Goal: Transaction & Acquisition: Purchase product/service

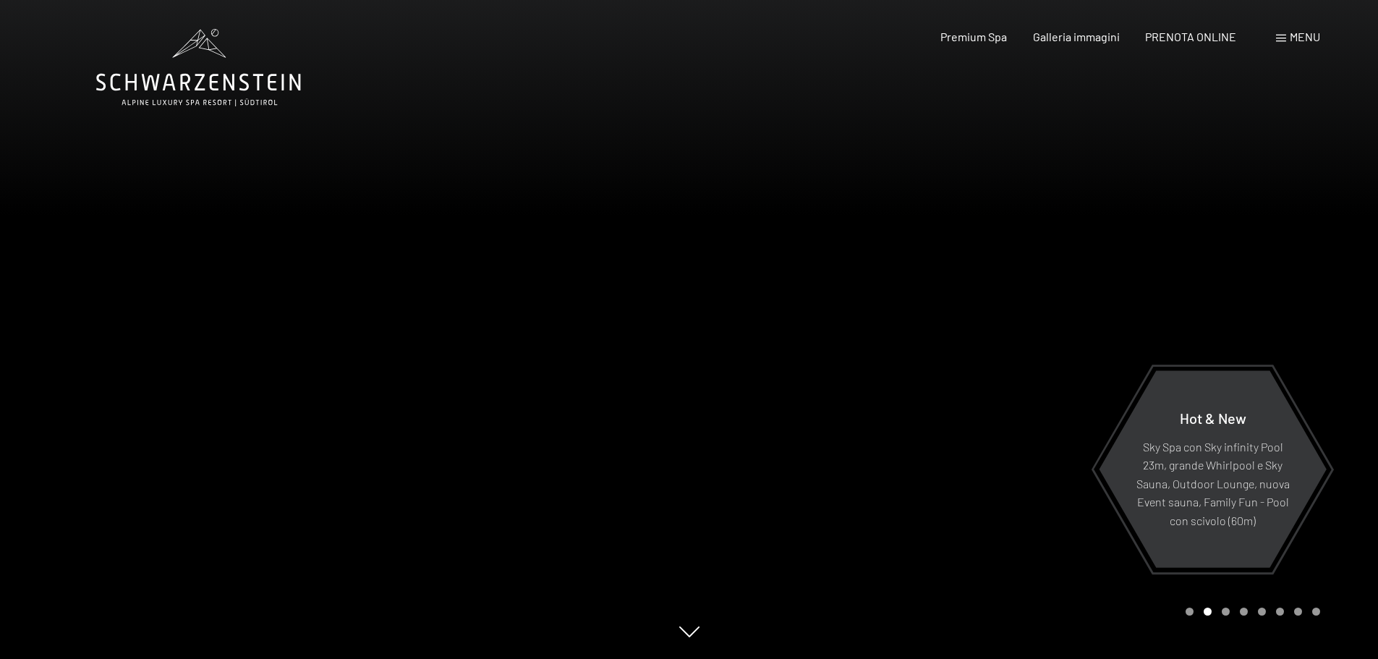
click at [1304, 35] on span "Menu" at bounding box center [1304, 37] width 30 height 14
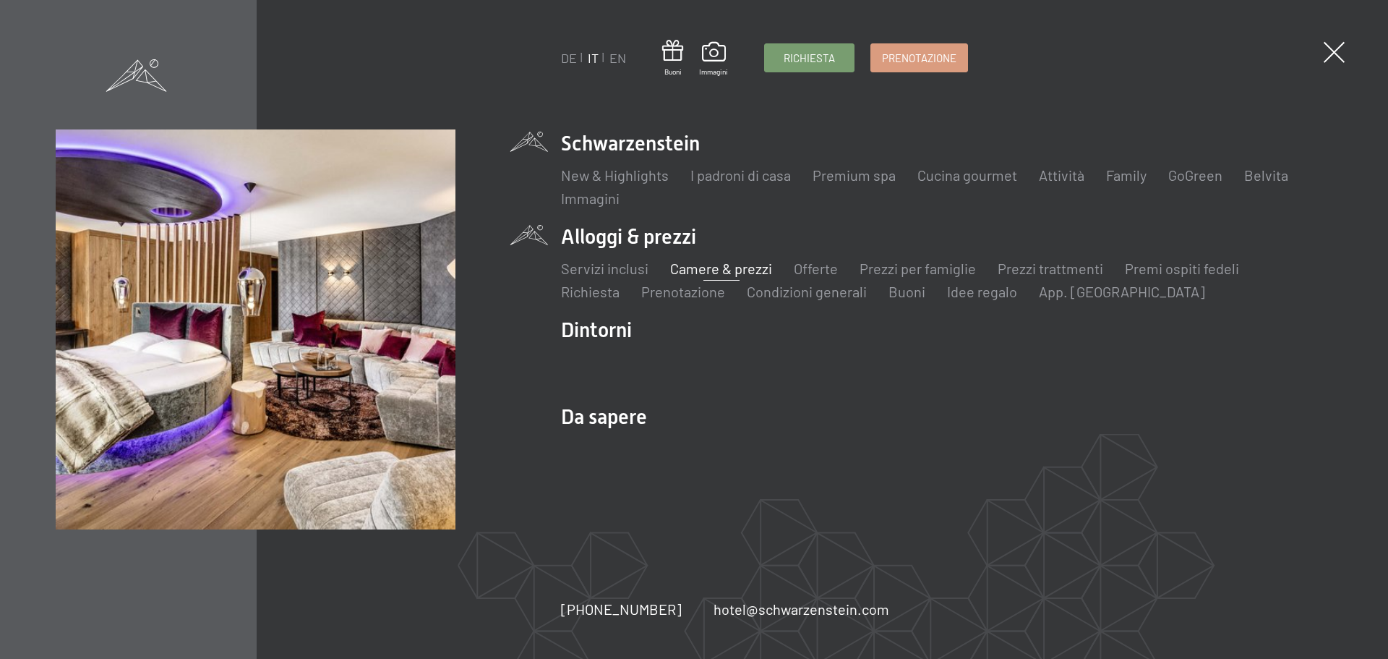
click at [701, 264] on link "Camere & prezzi" at bounding box center [721, 268] width 102 height 17
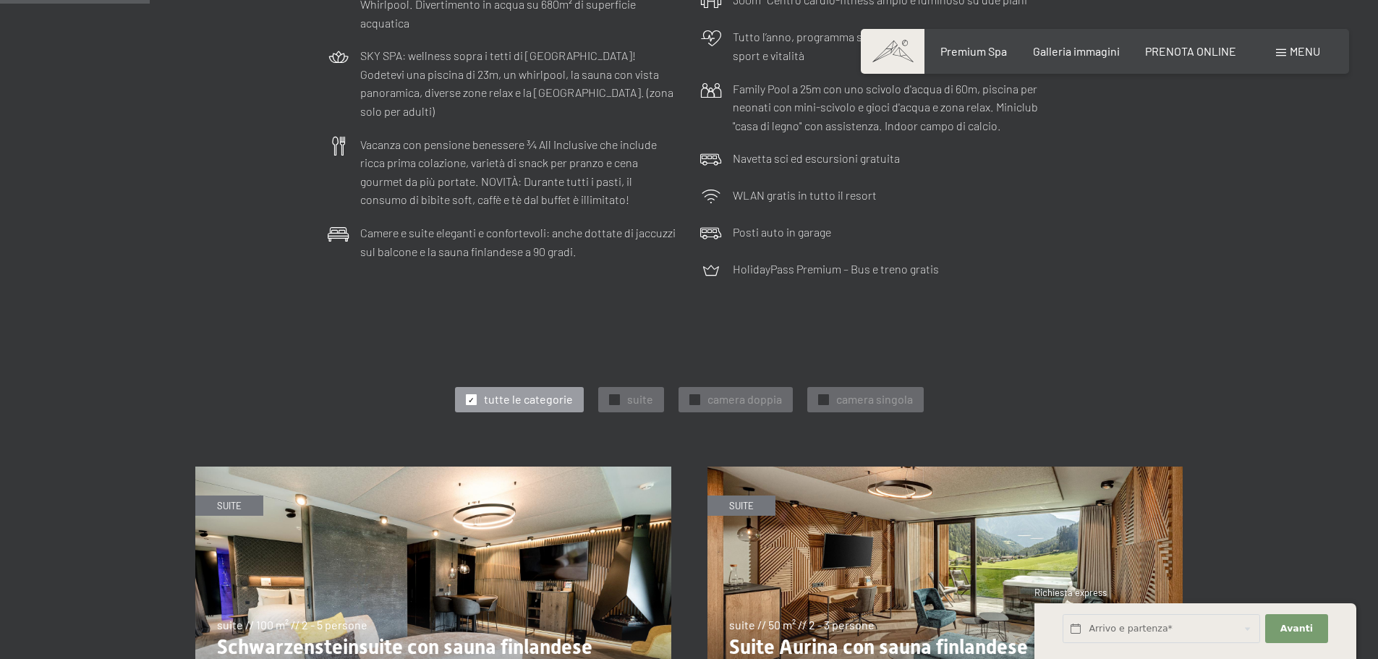
scroll to position [506, 0]
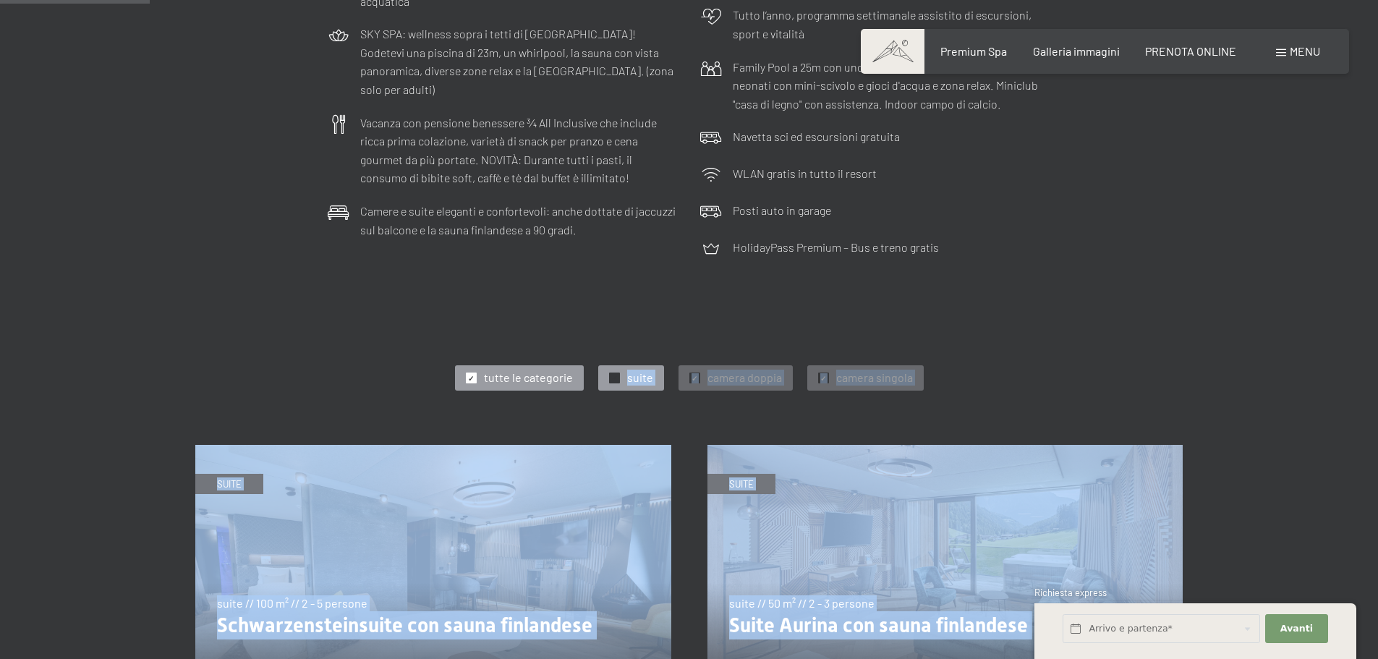
click at [619, 380] on div at bounding box center [614, 377] width 11 height 11
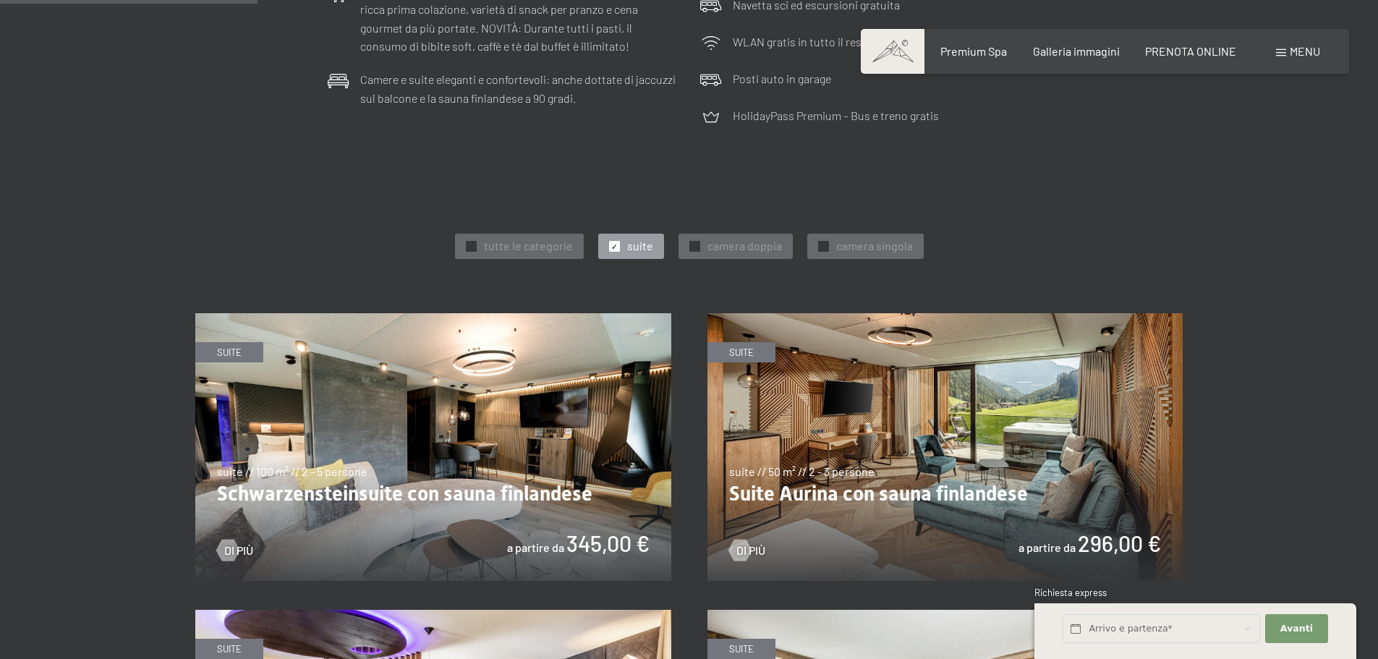
scroll to position [651, 0]
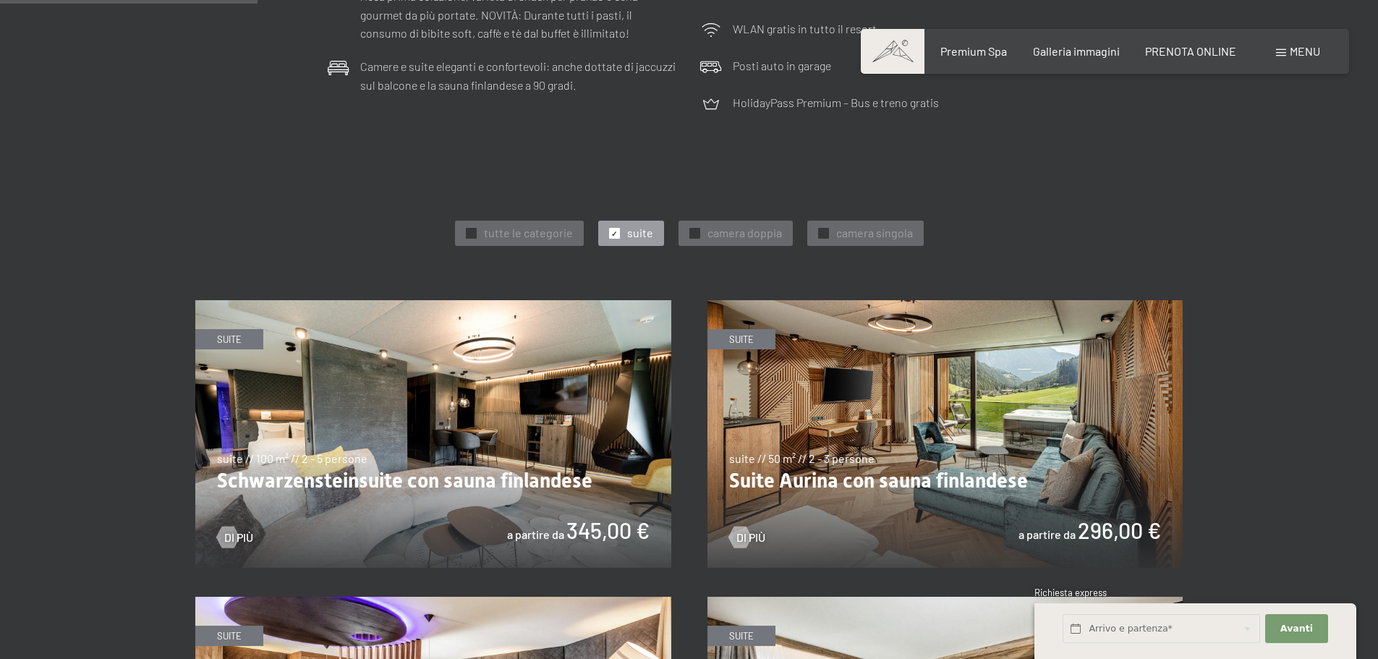
click at [464, 420] on img at bounding box center [433, 434] width 476 height 268
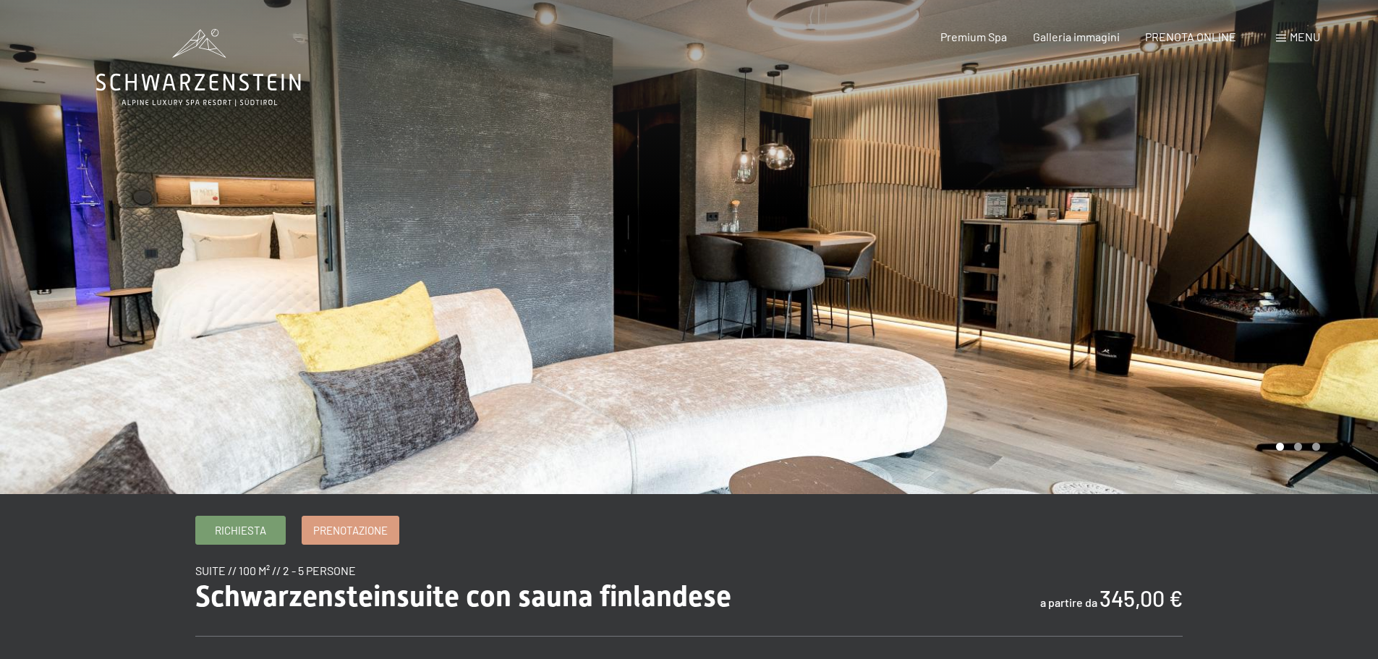
click at [1265, 334] on div at bounding box center [1033, 247] width 689 height 494
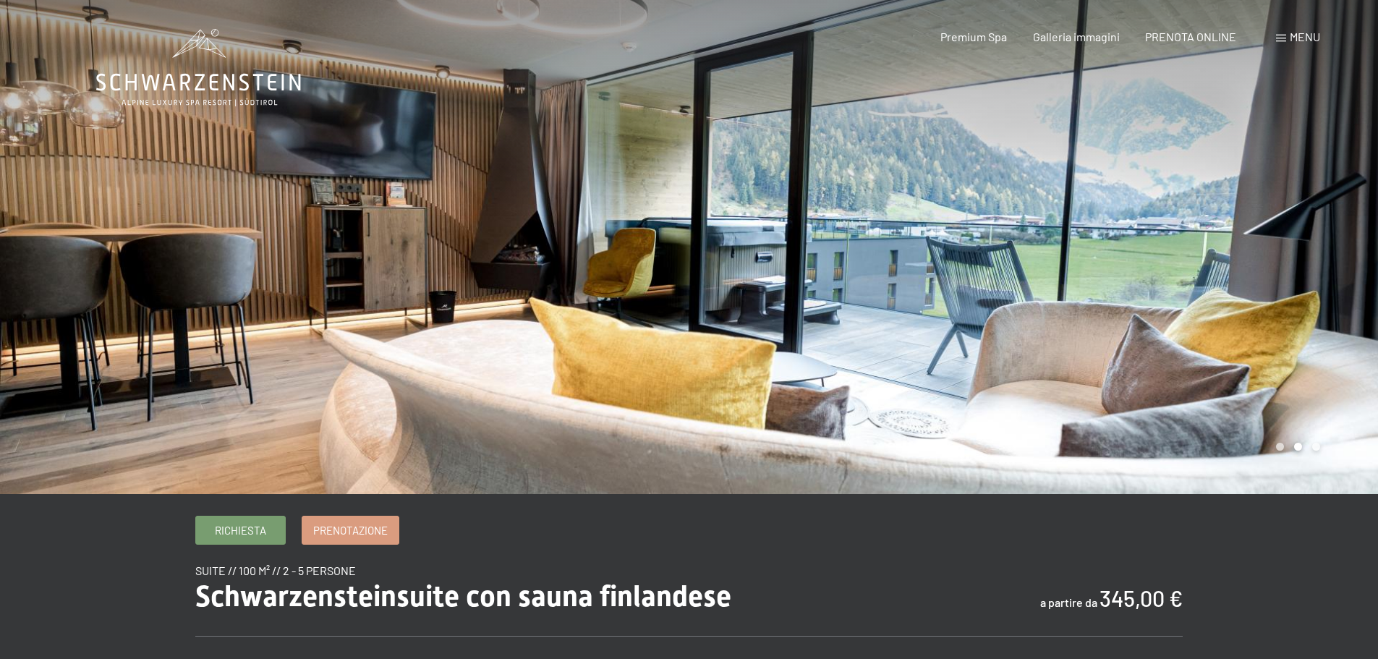
click at [1235, 304] on div at bounding box center [1033, 247] width 689 height 494
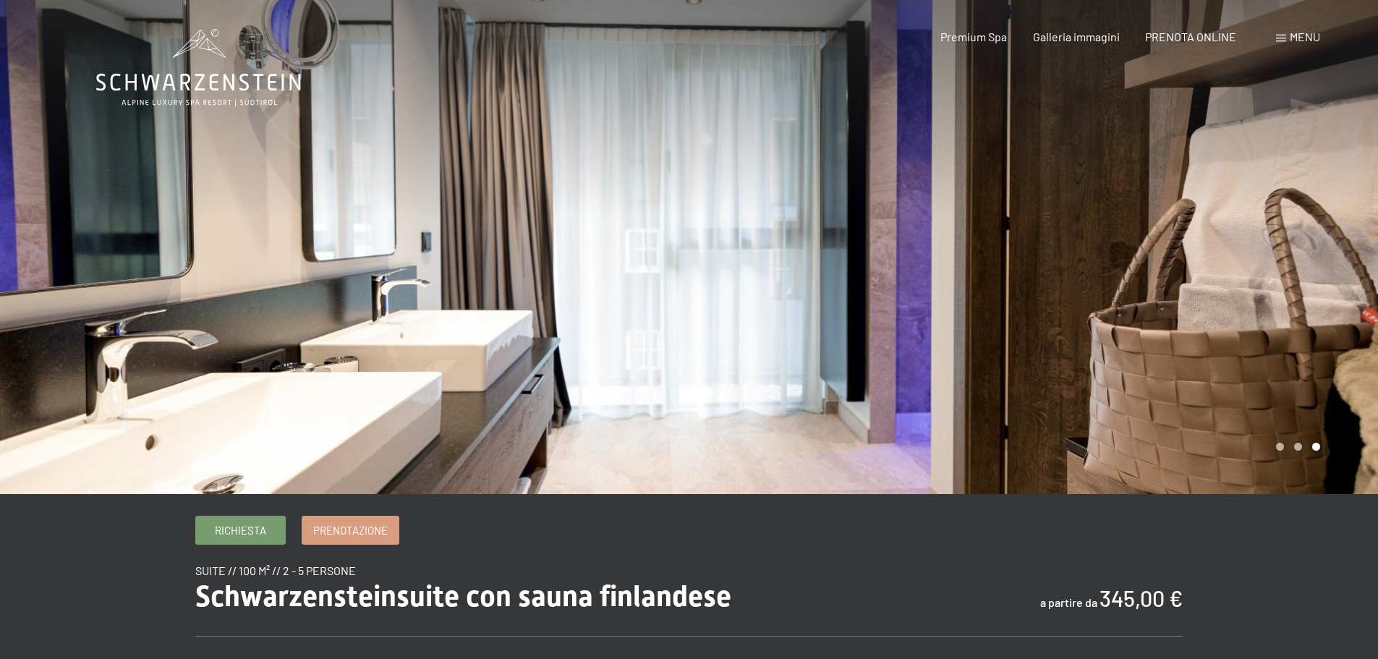
click at [1235, 302] on div at bounding box center [1033, 247] width 689 height 494
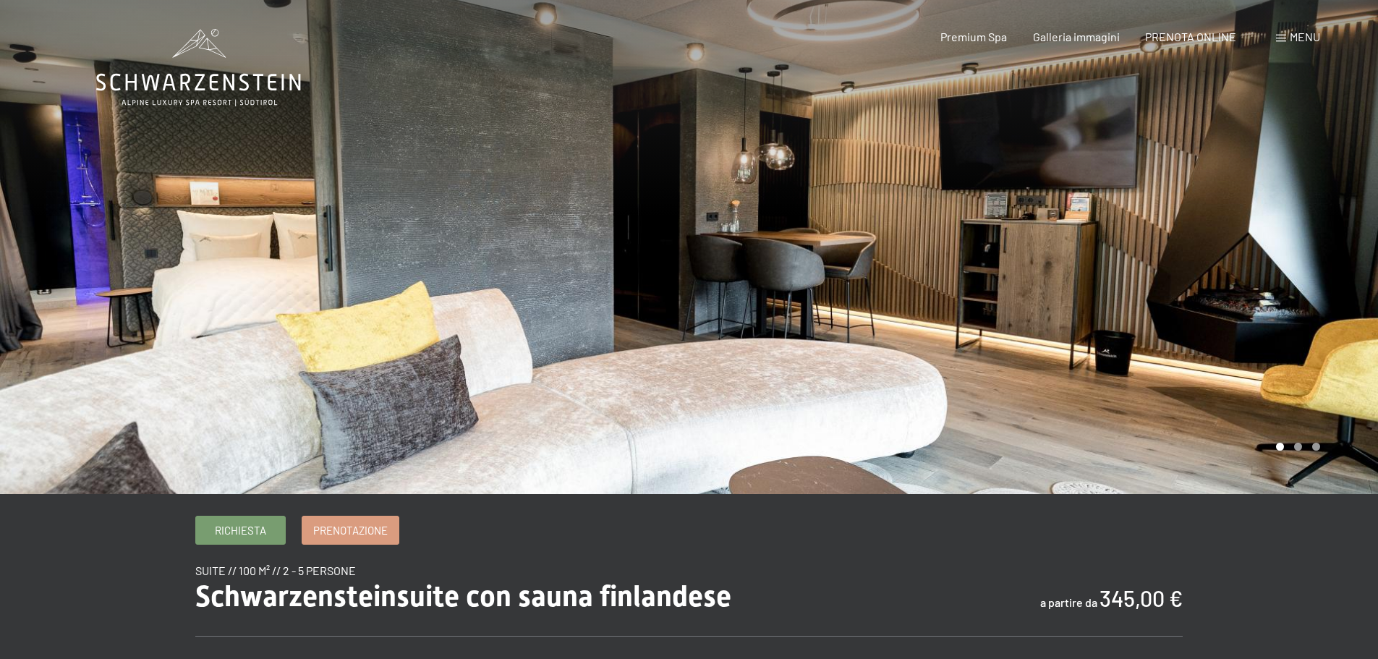
click at [1237, 299] on div at bounding box center [1033, 247] width 689 height 494
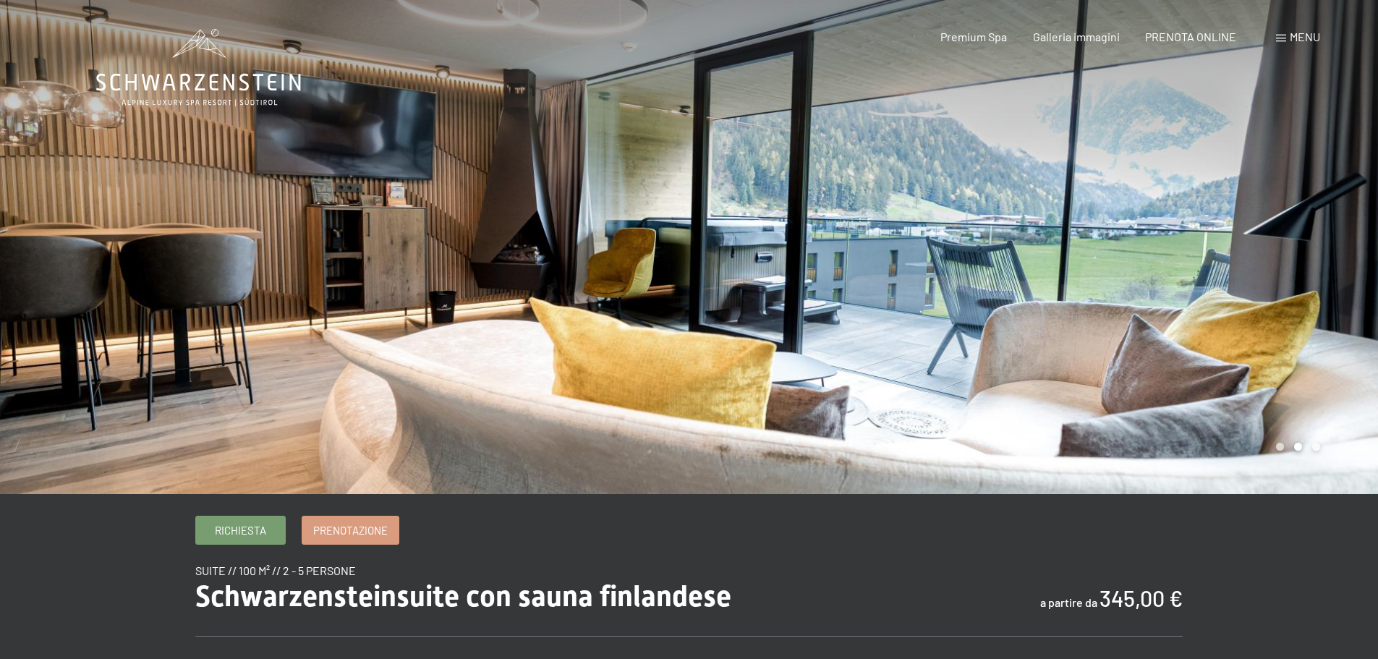
click at [1237, 299] on div at bounding box center [1033, 247] width 689 height 494
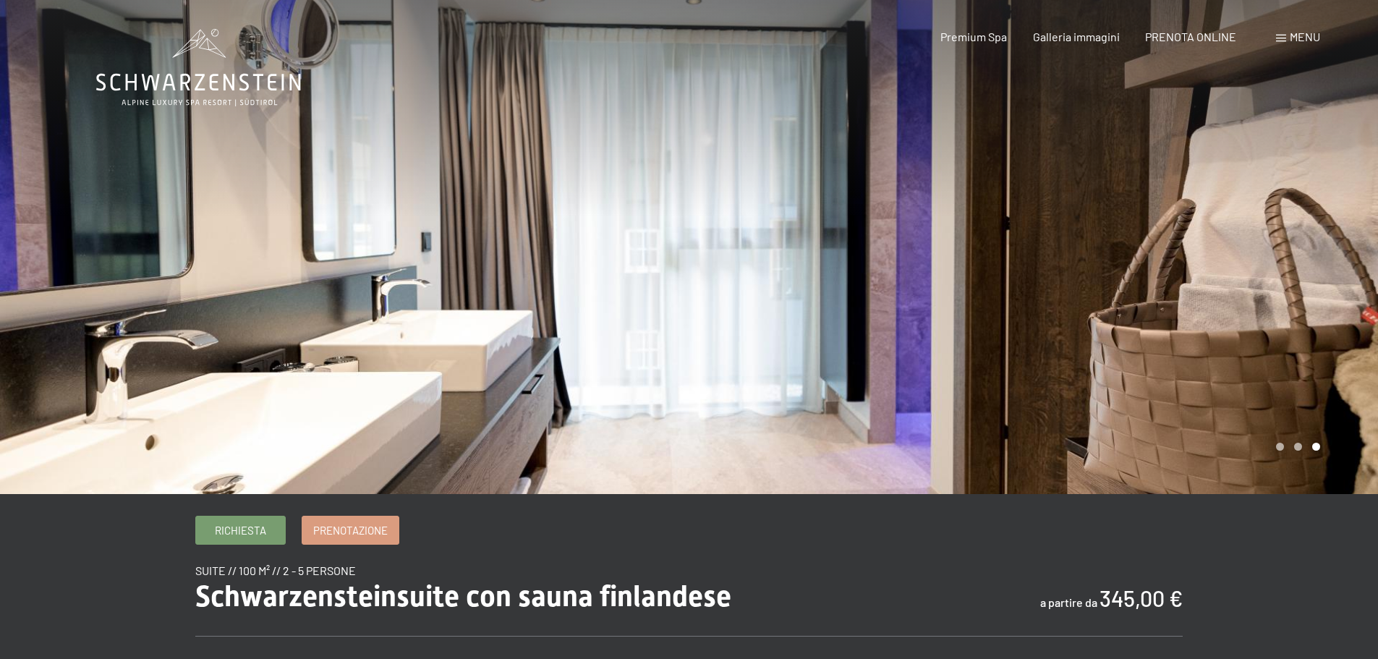
click at [1237, 299] on div at bounding box center [1033, 247] width 689 height 494
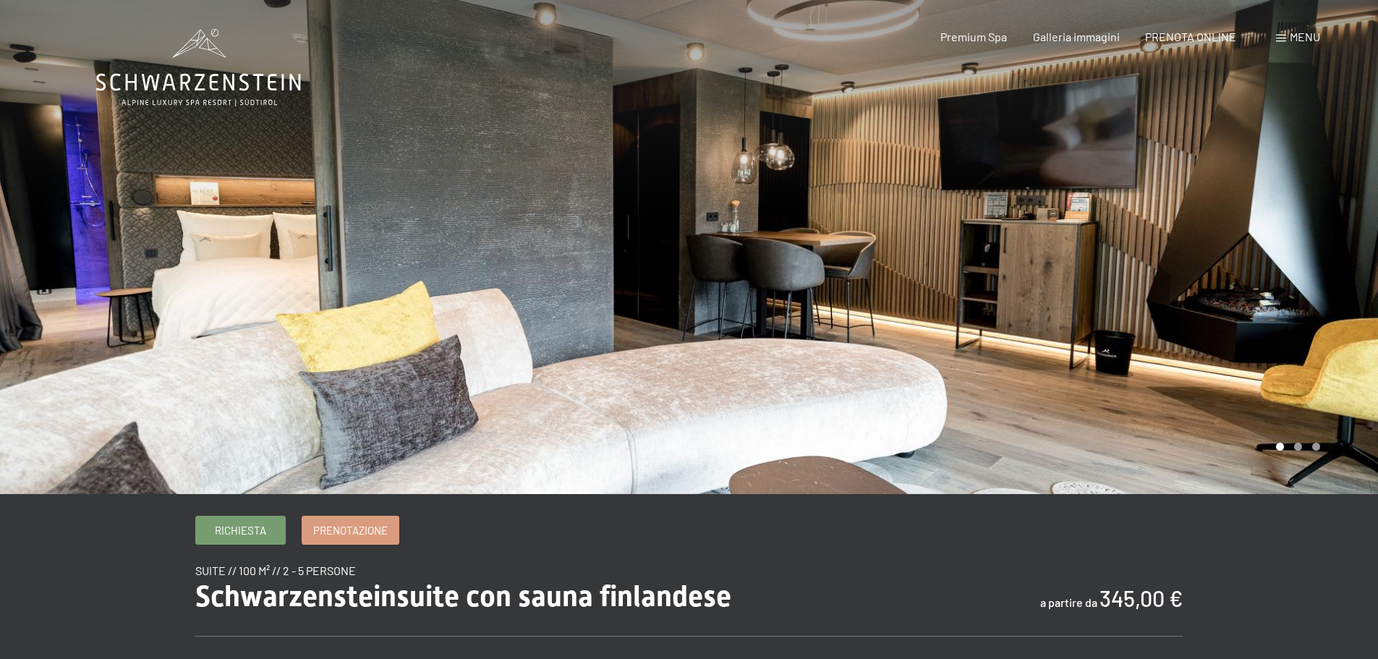
click at [1239, 296] on div at bounding box center [1033, 247] width 689 height 494
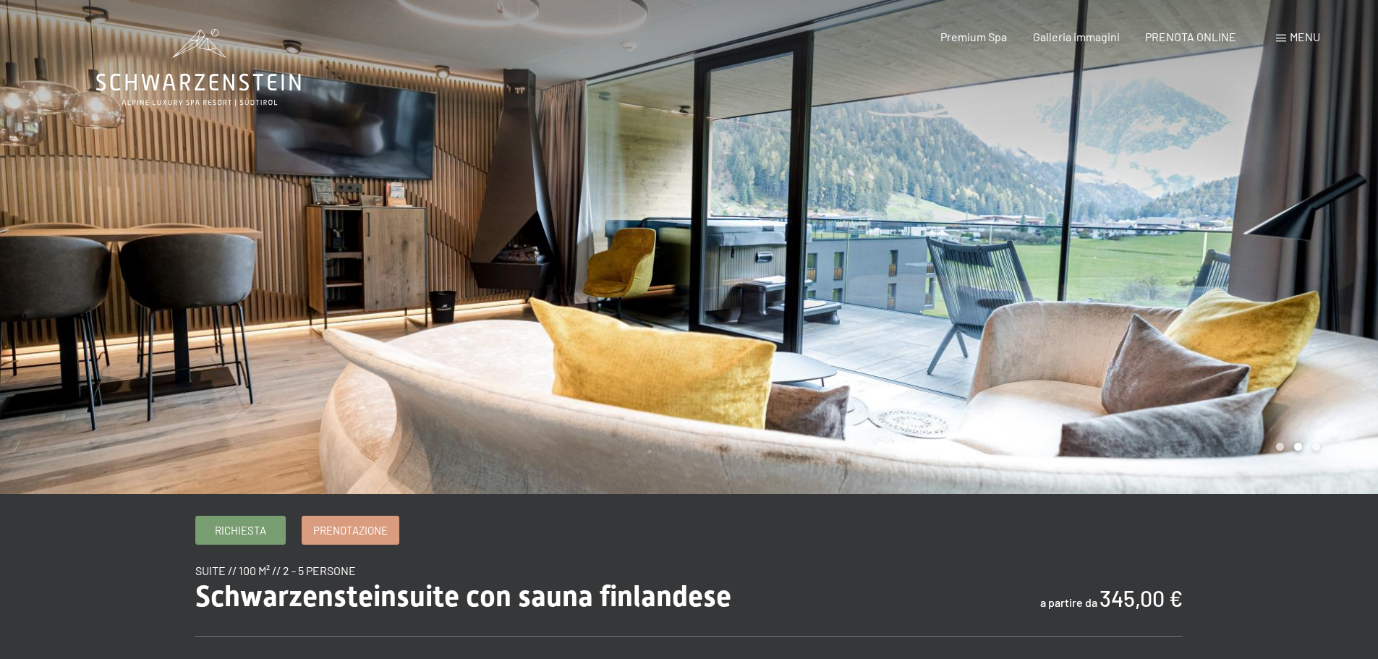
click at [1240, 296] on div at bounding box center [1033, 247] width 689 height 494
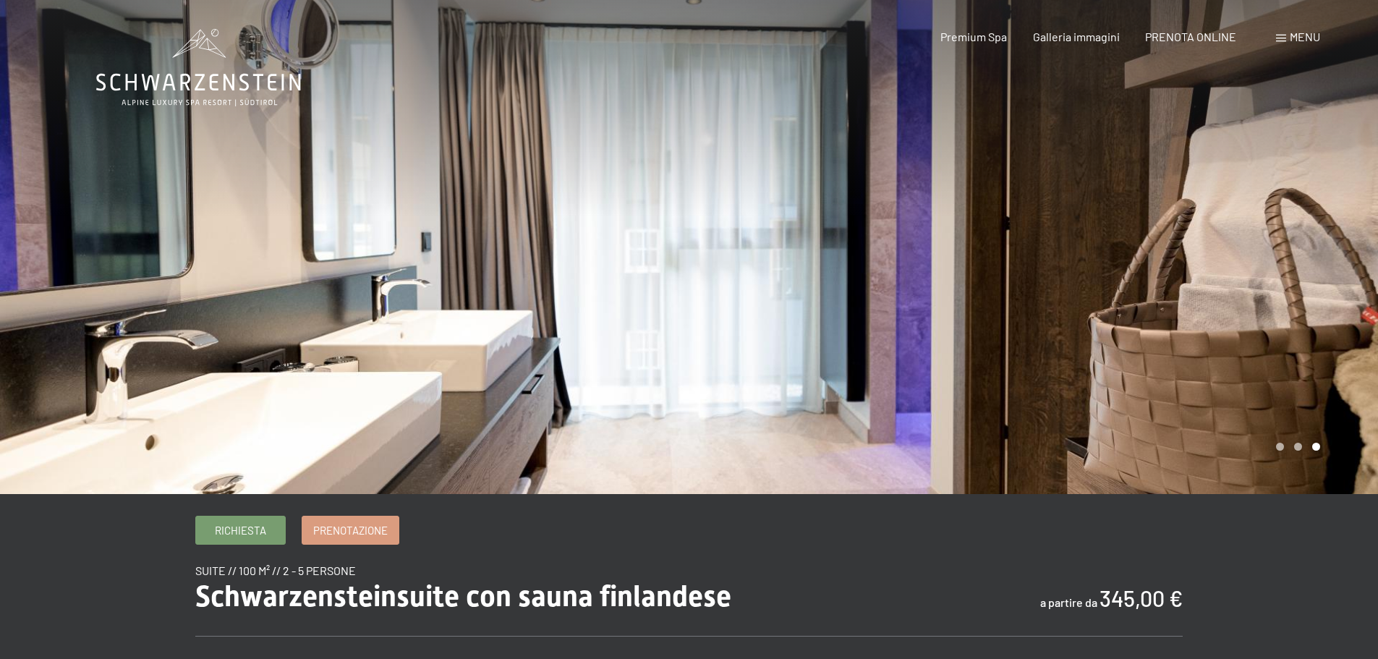
click at [1241, 296] on div at bounding box center [1033, 247] width 689 height 494
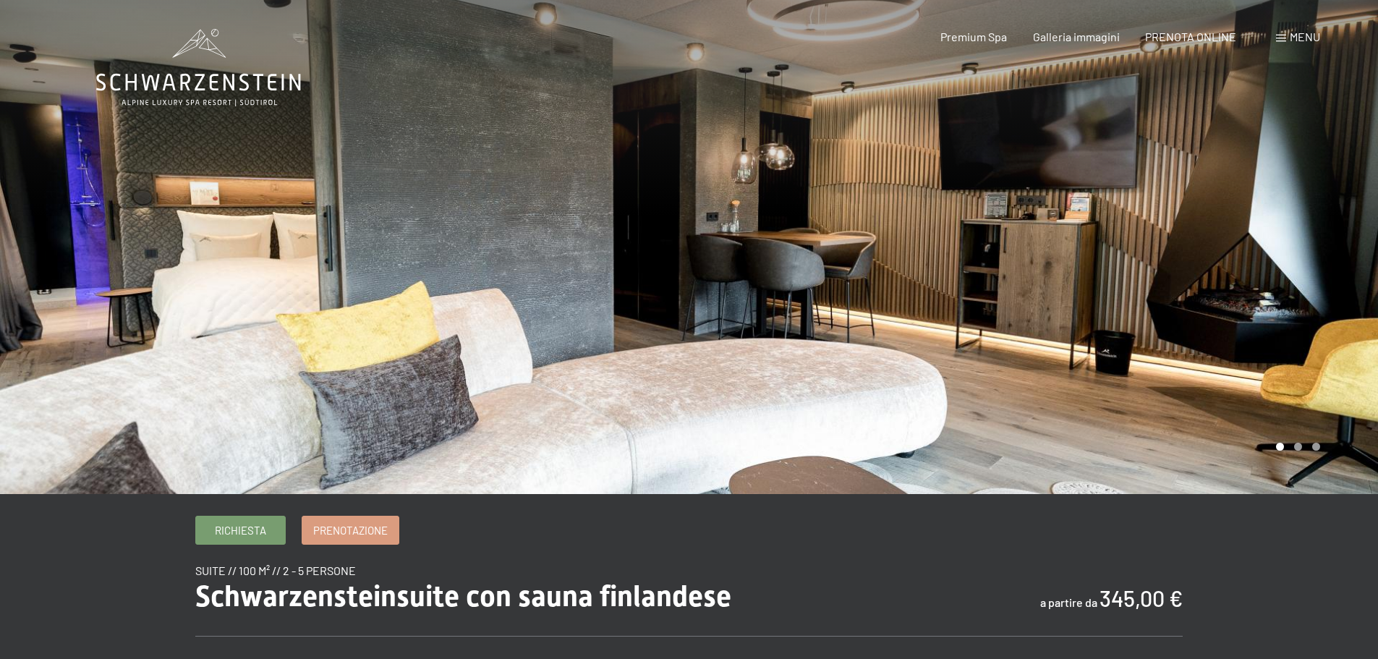
click at [1241, 296] on div at bounding box center [1033, 247] width 689 height 494
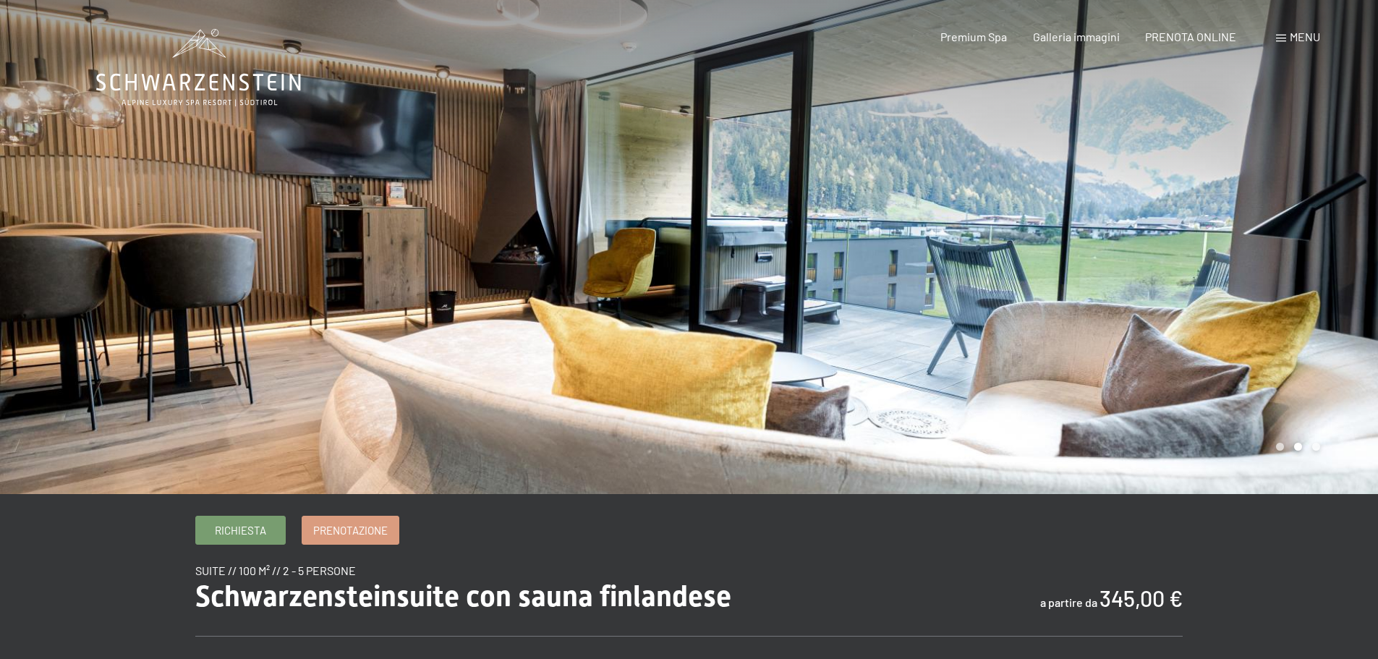
click at [1241, 296] on div at bounding box center [1033, 247] width 689 height 494
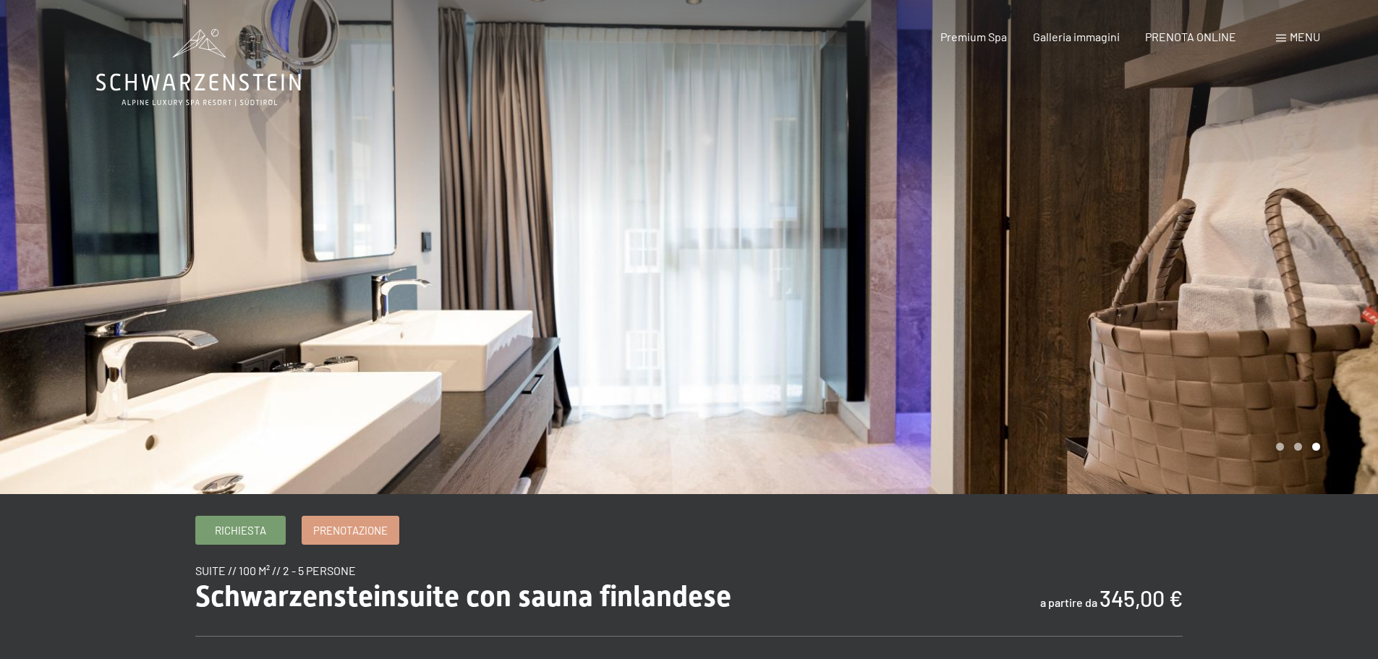
click at [1242, 296] on div at bounding box center [1033, 247] width 689 height 494
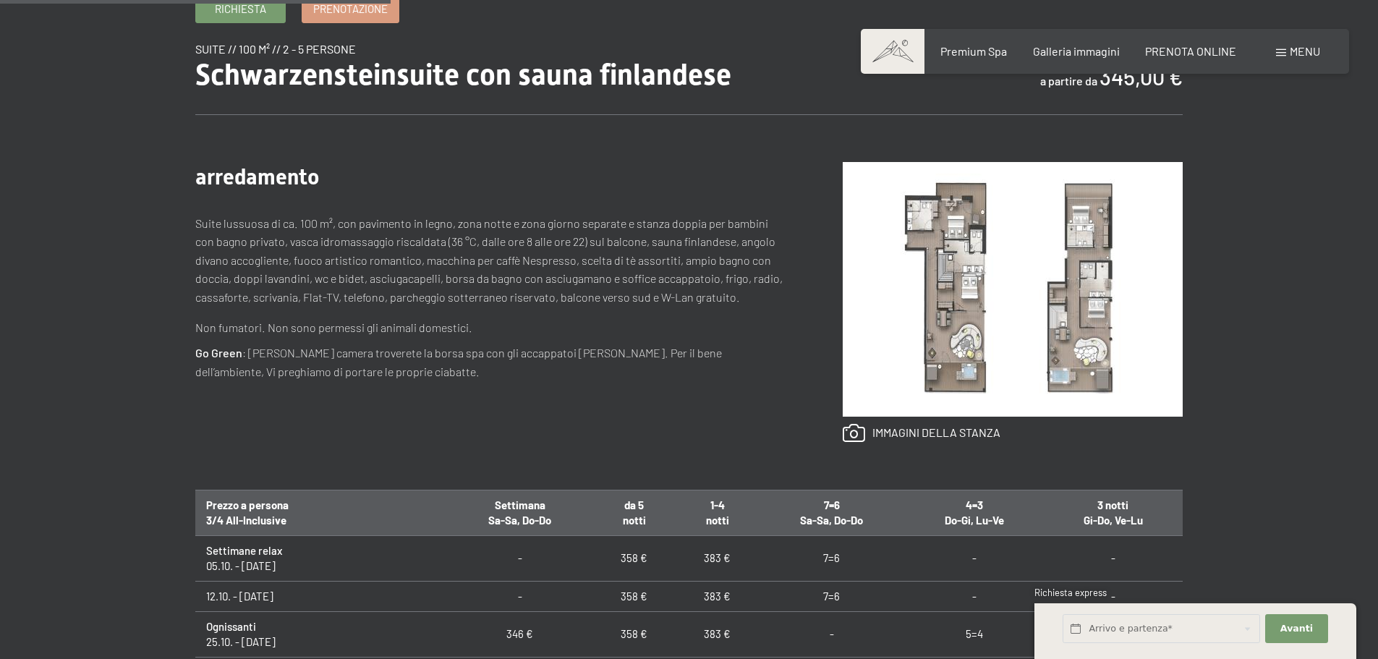
scroll to position [578, 0]
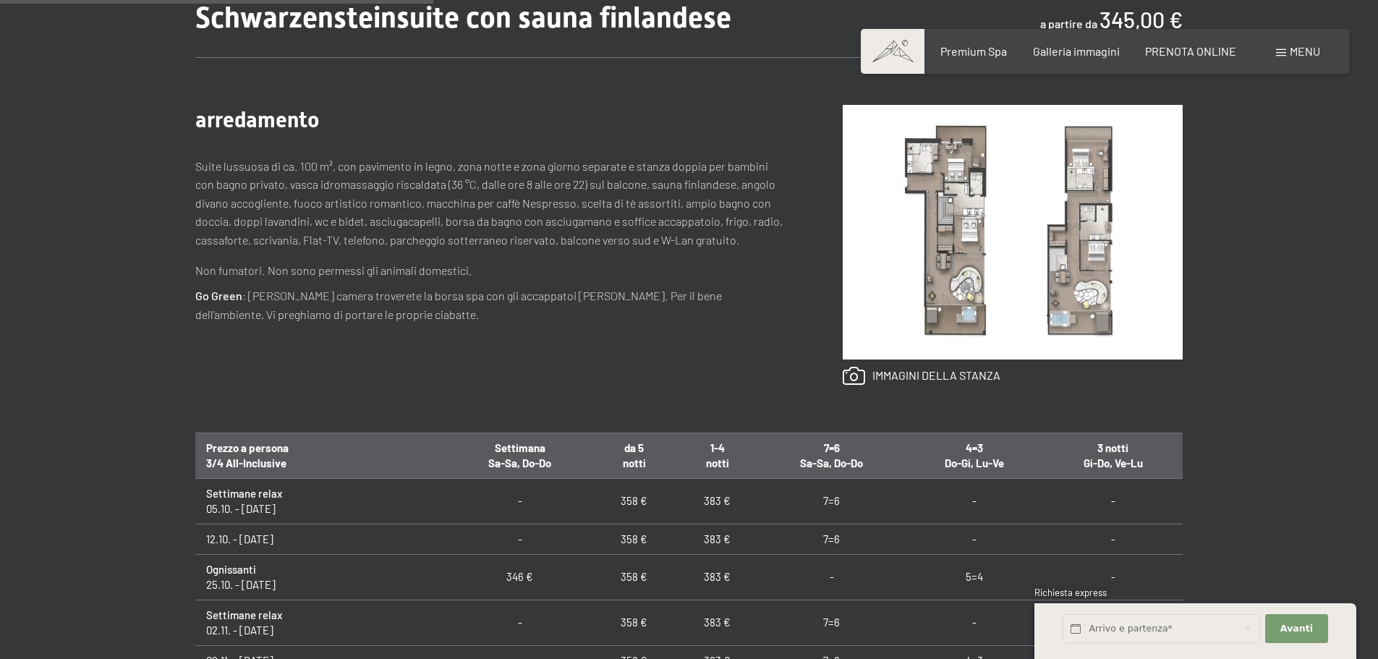
click at [936, 258] on img at bounding box center [1012, 232] width 340 height 255
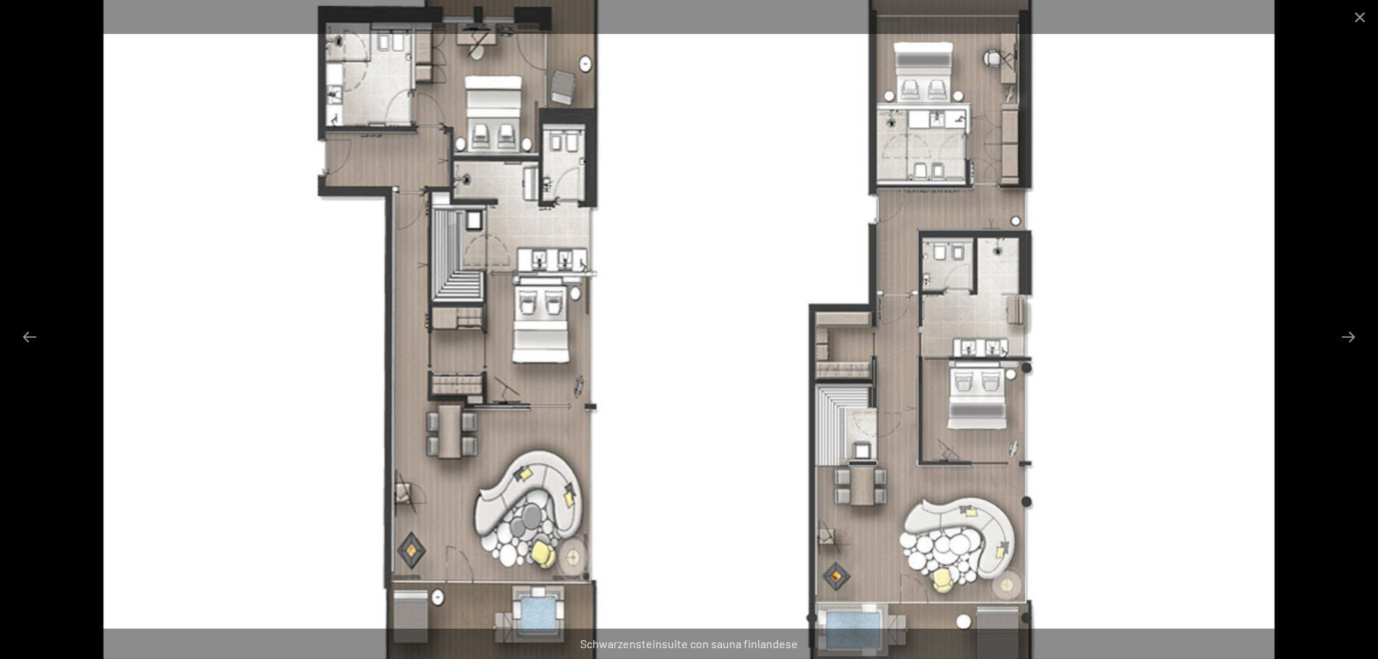
scroll to position [289, 0]
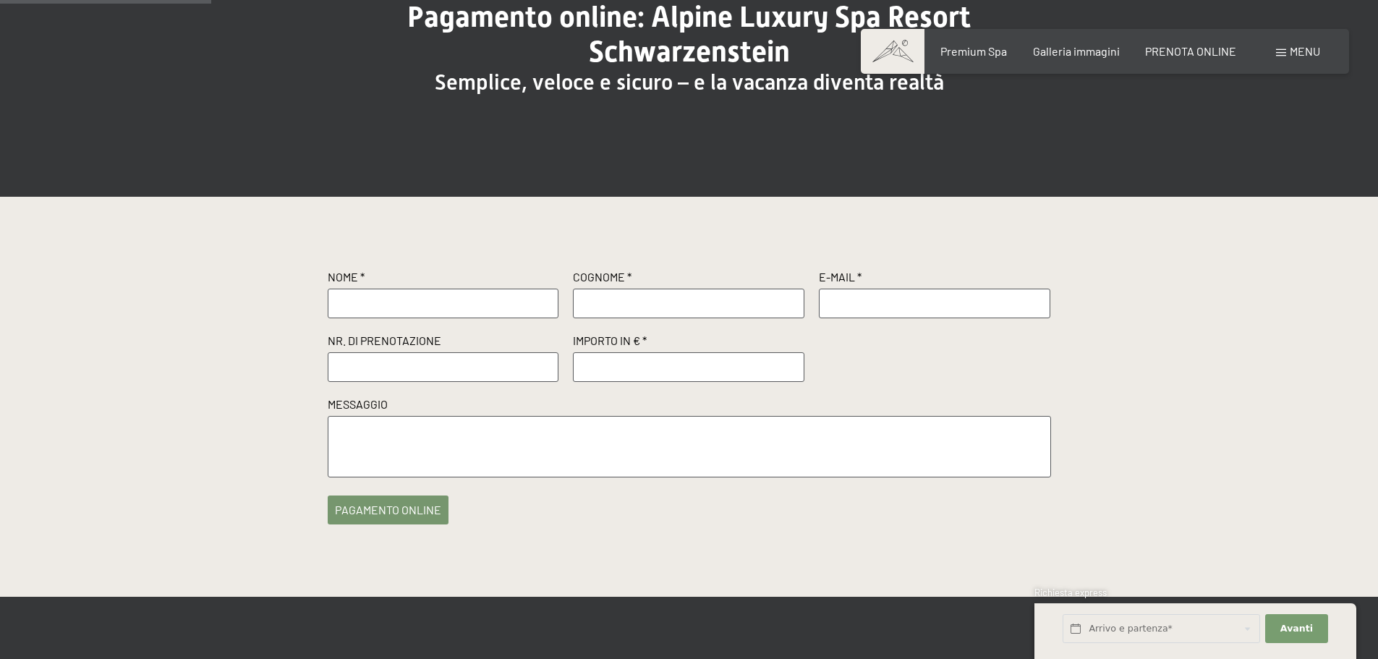
click at [412, 305] on input "text" at bounding box center [443, 303] width 231 height 29
type input "[PERSON_NAME]"
type input "Ferraro"
click at [840, 309] on input "text" at bounding box center [934, 303] width 231 height 29
type input "andreadolcemente@gmail.com"
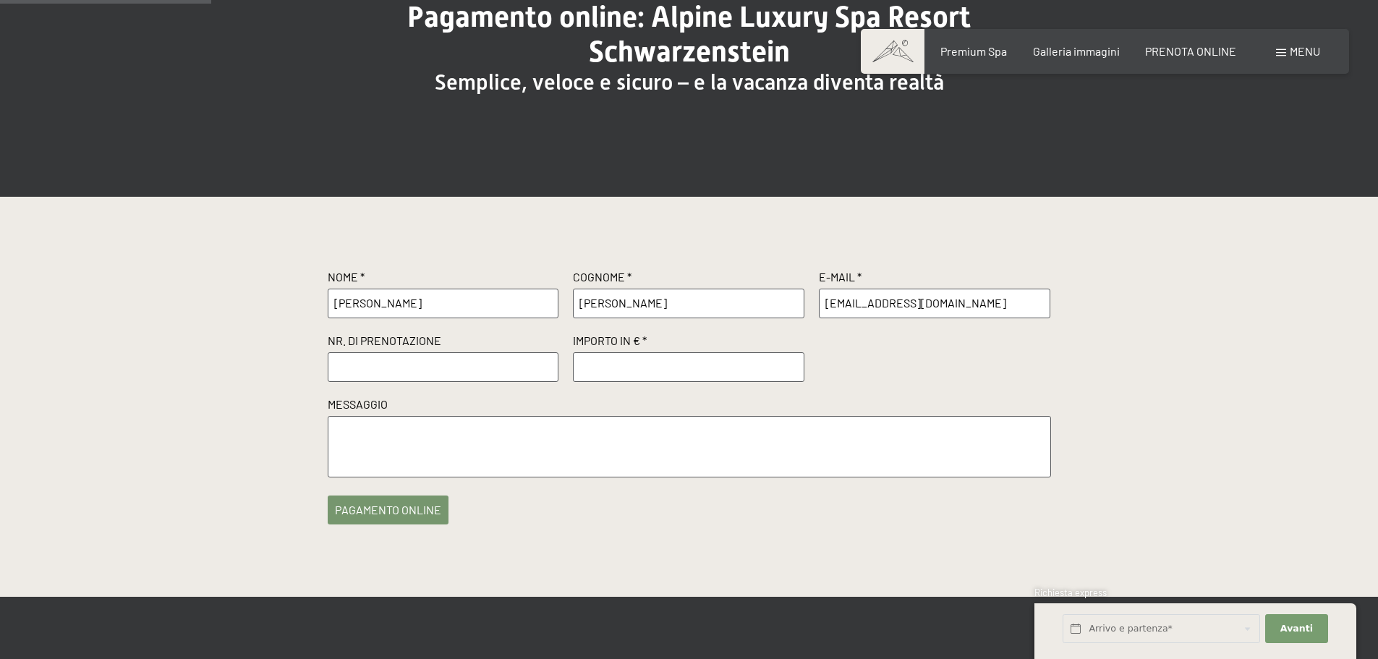
click at [419, 370] on input "text" at bounding box center [443, 366] width 231 height 29
paste input "R71397"
type input "R71397"
click at [672, 370] on input "number" at bounding box center [688, 366] width 231 height 29
type input "500"
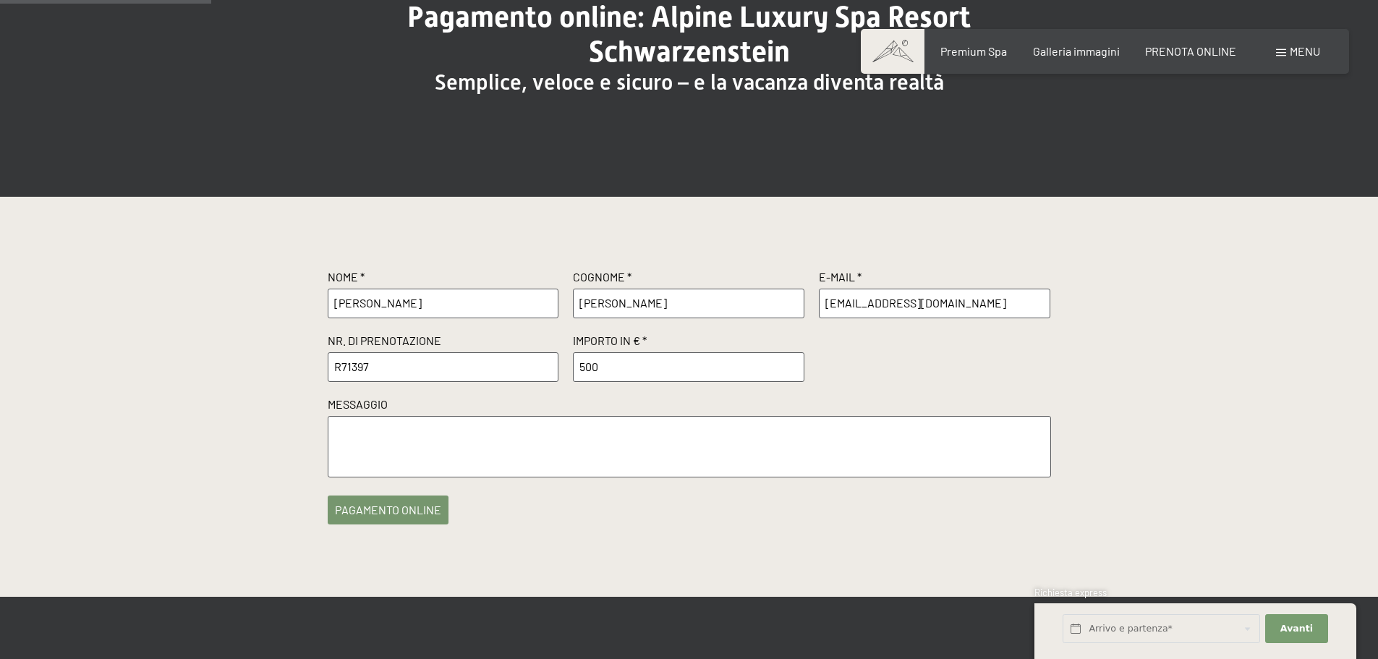
click at [475, 439] on textarea at bounding box center [689, 446] width 723 height 61
type textarea "g"
type textarea "Grazie mille"
click at [423, 509] on button "pagamento online" at bounding box center [388, 506] width 121 height 29
